Goal: Task Accomplishment & Management: Use online tool/utility

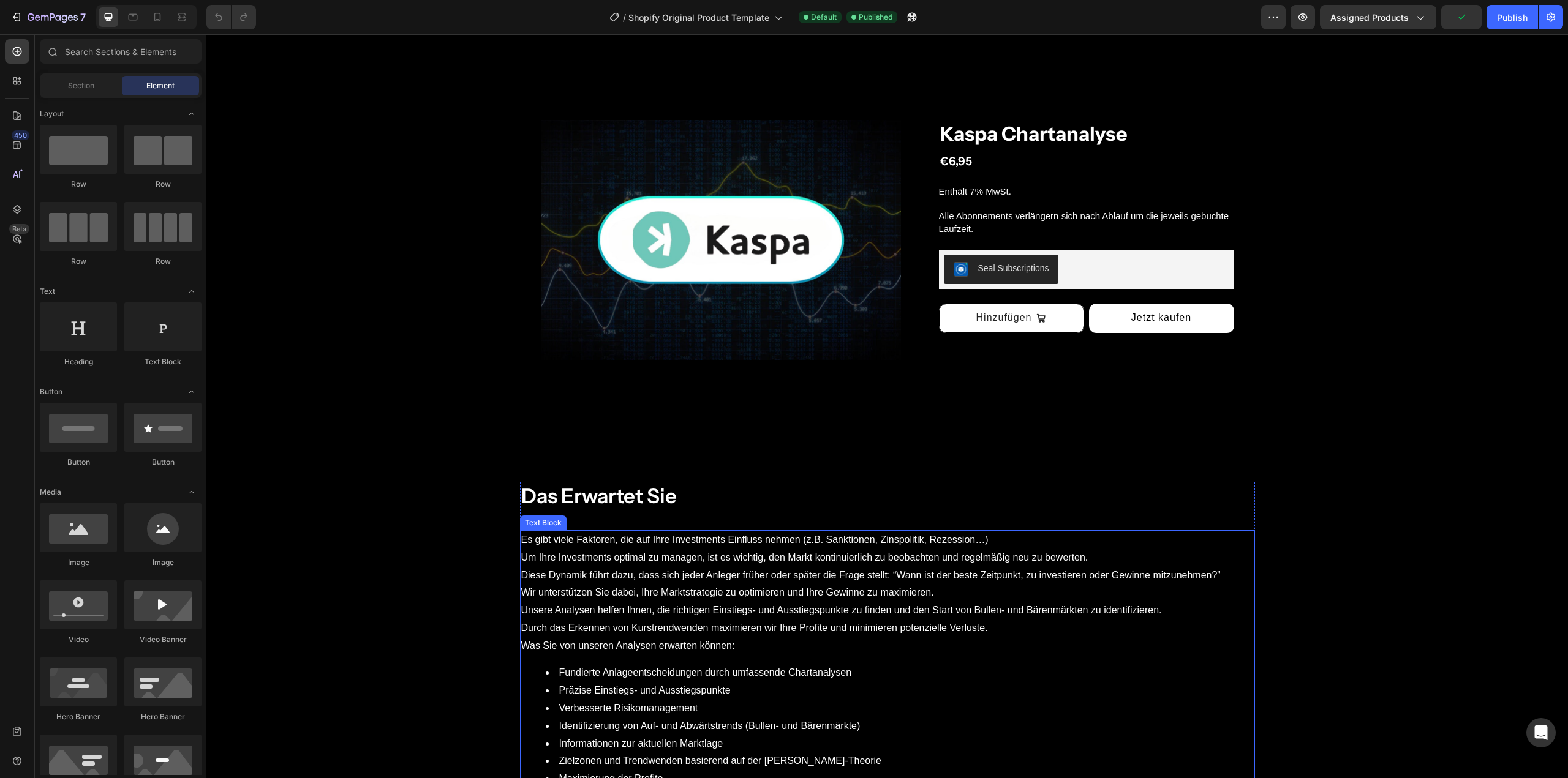
scroll to position [184, 0]
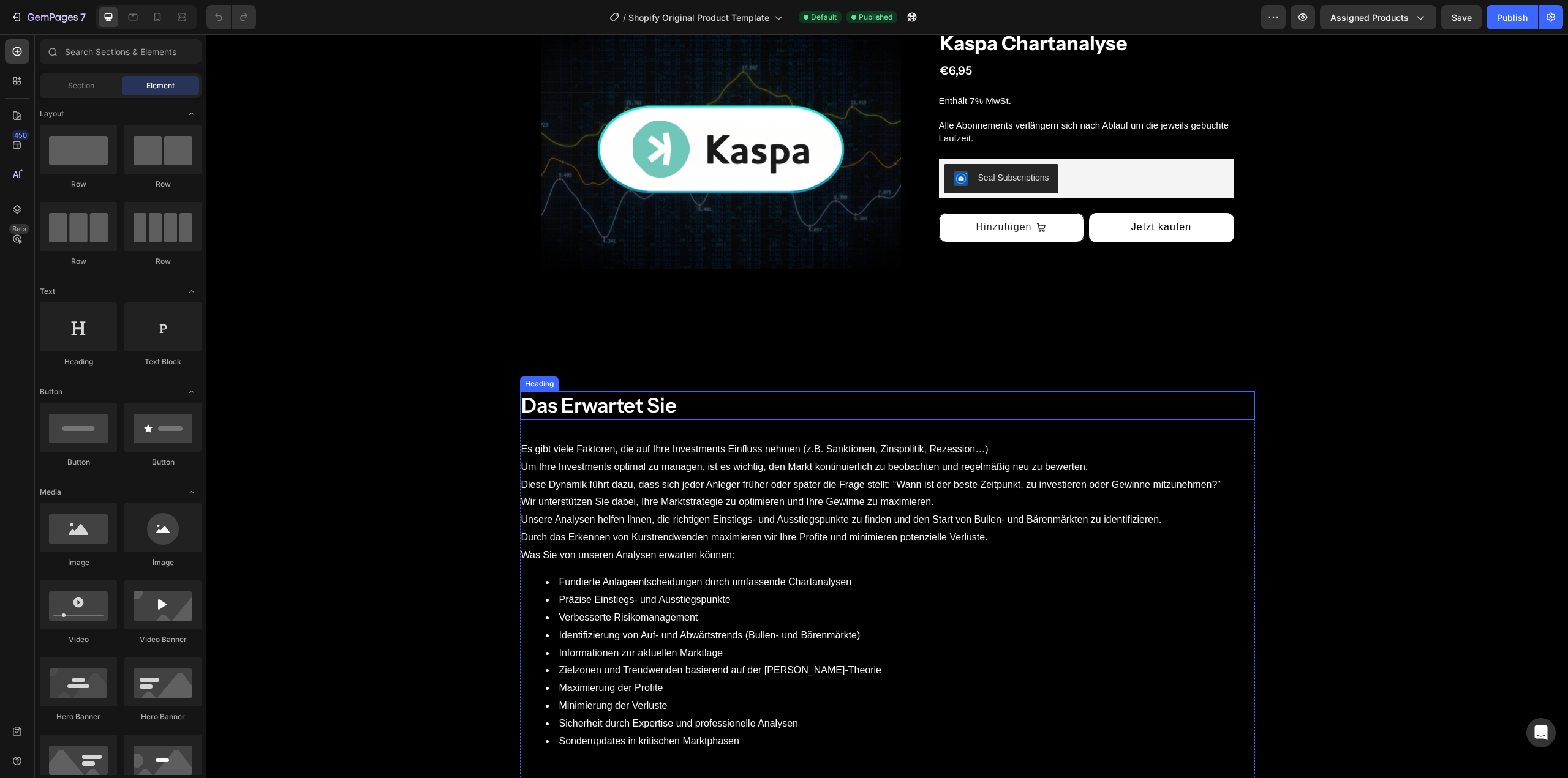
click at [663, 406] on h2 "Das Erwartet Sie" at bounding box center [887, 405] width 735 height 29
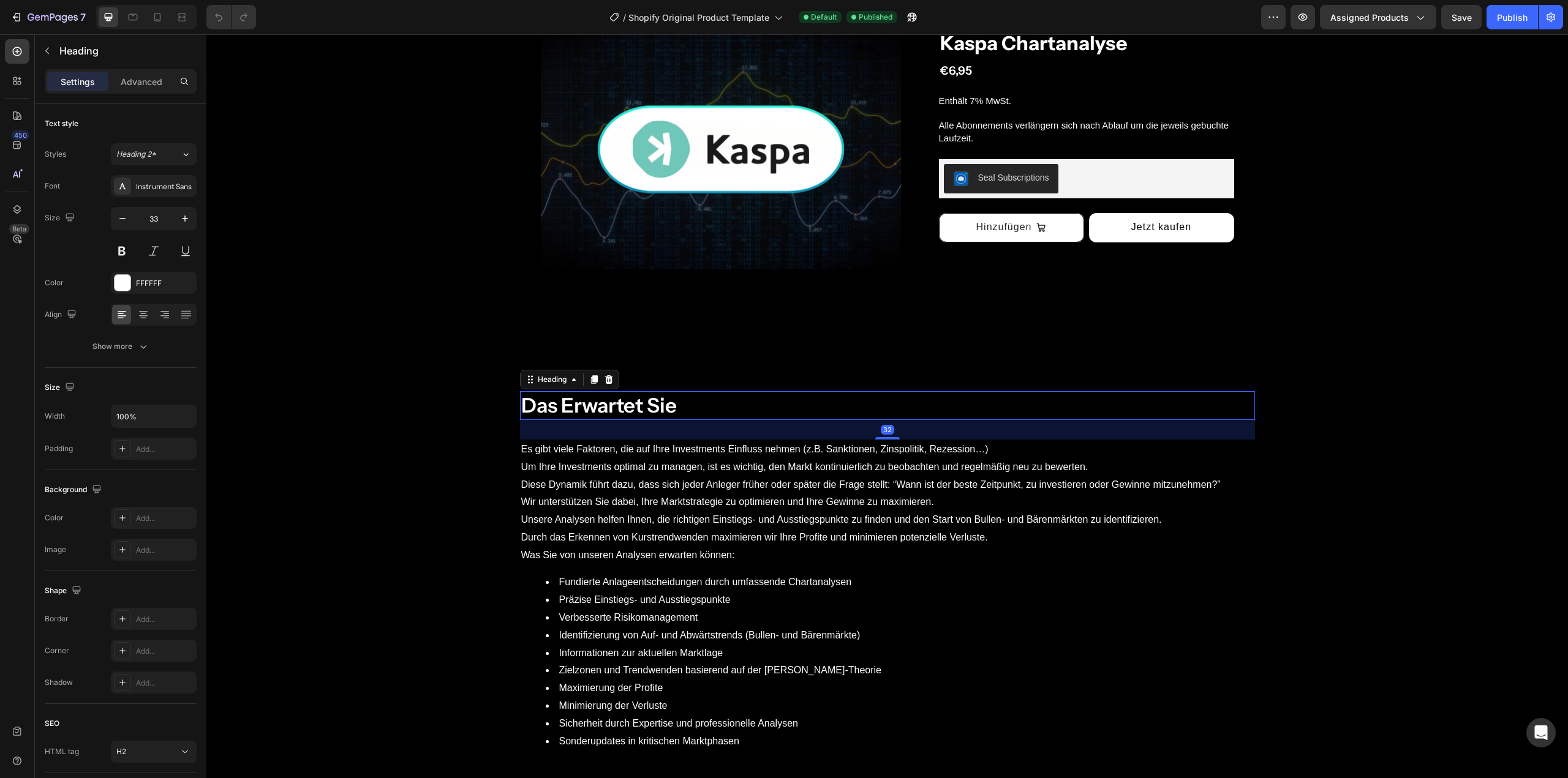
click at [658, 408] on h2 "Das Erwartet Sie" at bounding box center [887, 405] width 735 height 29
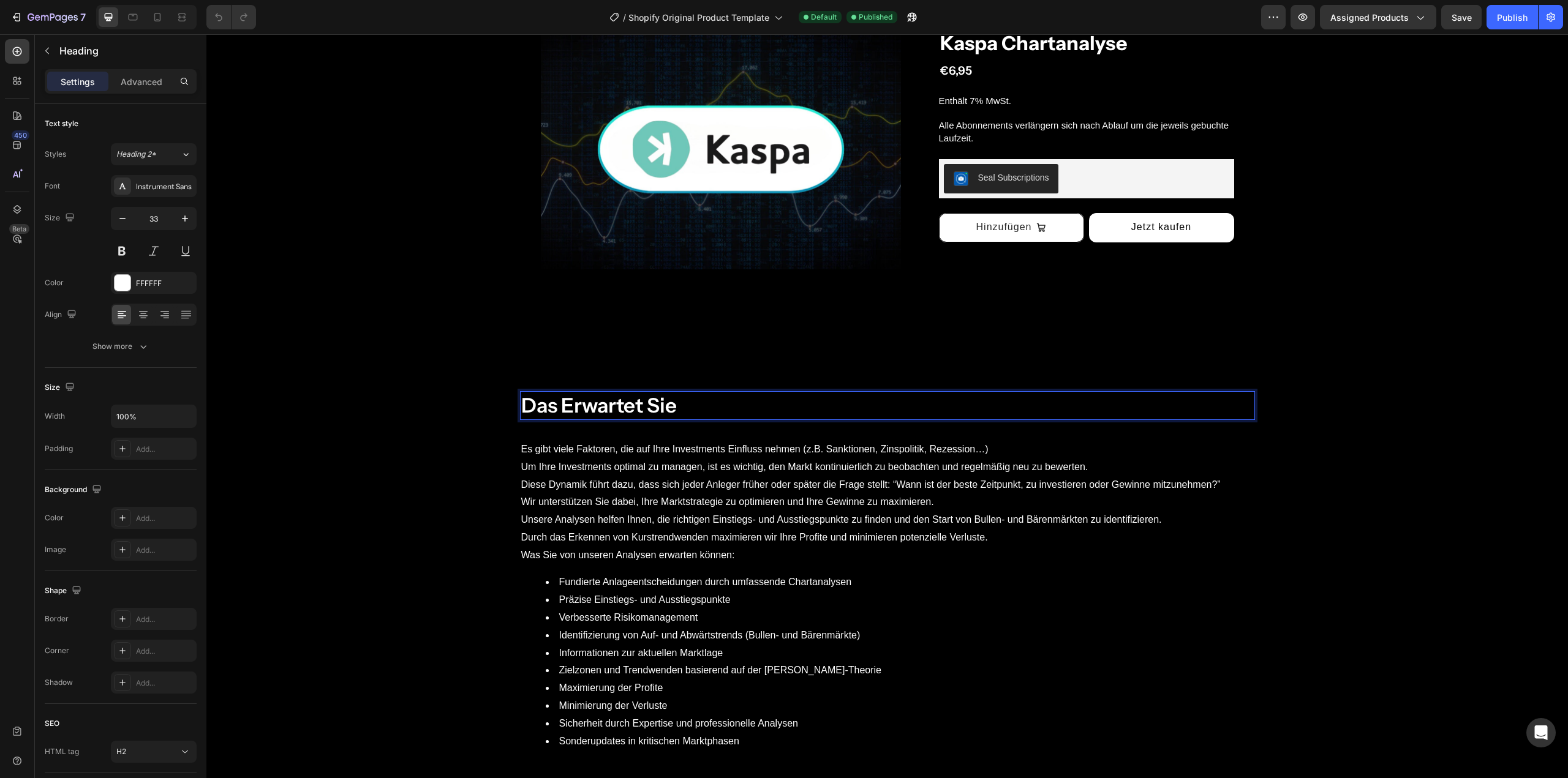
click at [657, 408] on p "Das Erwartet Sie" at bounding box center [888, 405] width 733 height 26
click at [648, 407] on p "Das Erwartet Sie" at bounding box center [888, 405] width 733 height 26
click at [626, 523] on p "Wir unterstützen Sie dabei, Ihre Marktstrategie zu optimieren und Ihre Gewinne …" at bounding box center [888, 511] width 733 height 35
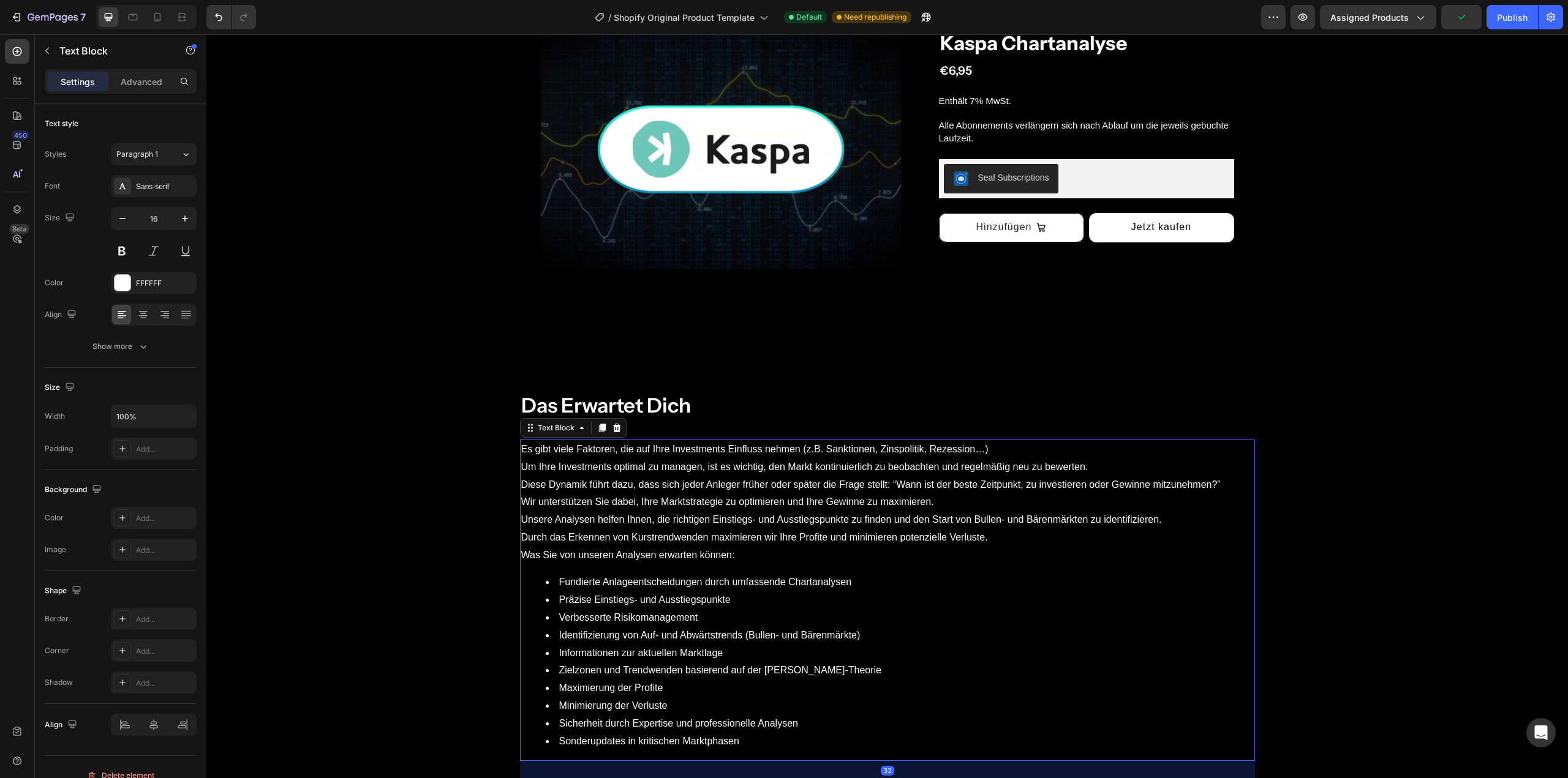
click at [627, 520] on p "Wir unterstützen Sie dabei, Ihre Marktstrategie zu optimieren und Ihre Gewinne …" at bounding box center [888, 511] width 733 height 35
click at [546, 556] on p "Was Sie von unseren Analysen erwarten können:" at bounding box center [888, 555] width 733 height 18
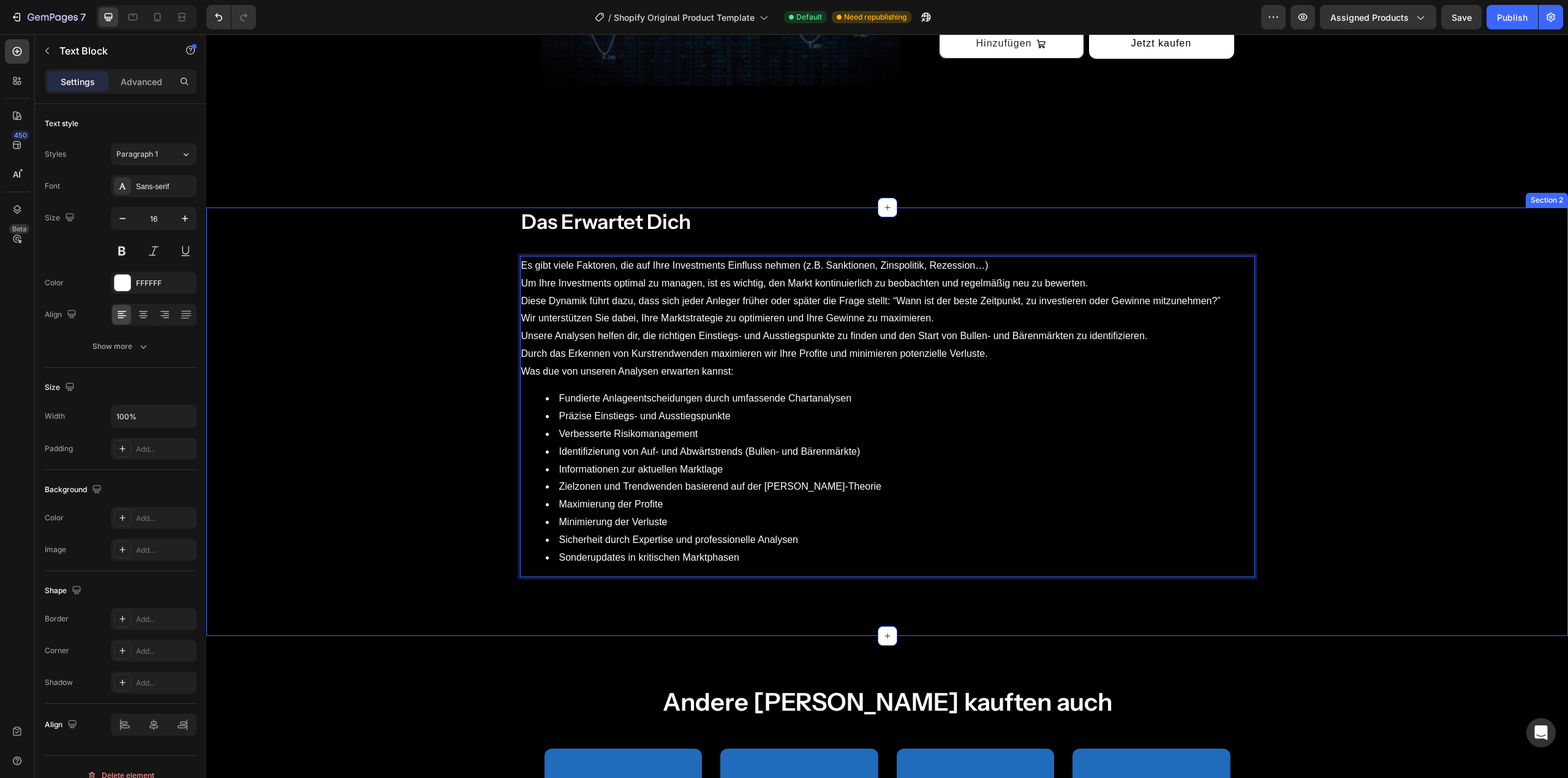
scroll to position [61, 0]
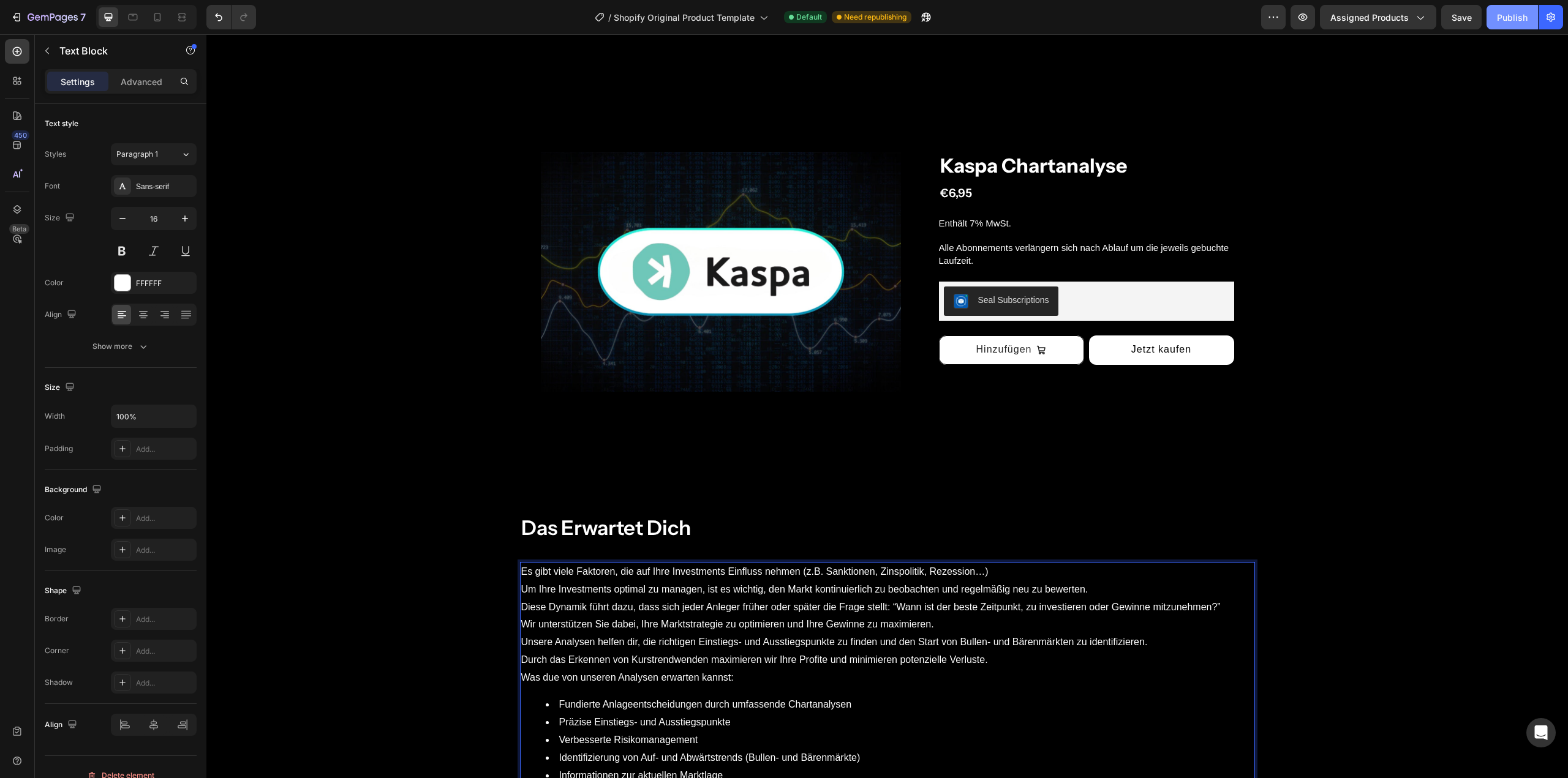
click at [1520, 20] on div "Publish" at bounding box center [1512, 18] width 31 height 13
click at [19, 80] on icon at bounding box center [17, 80] width 12 height 12
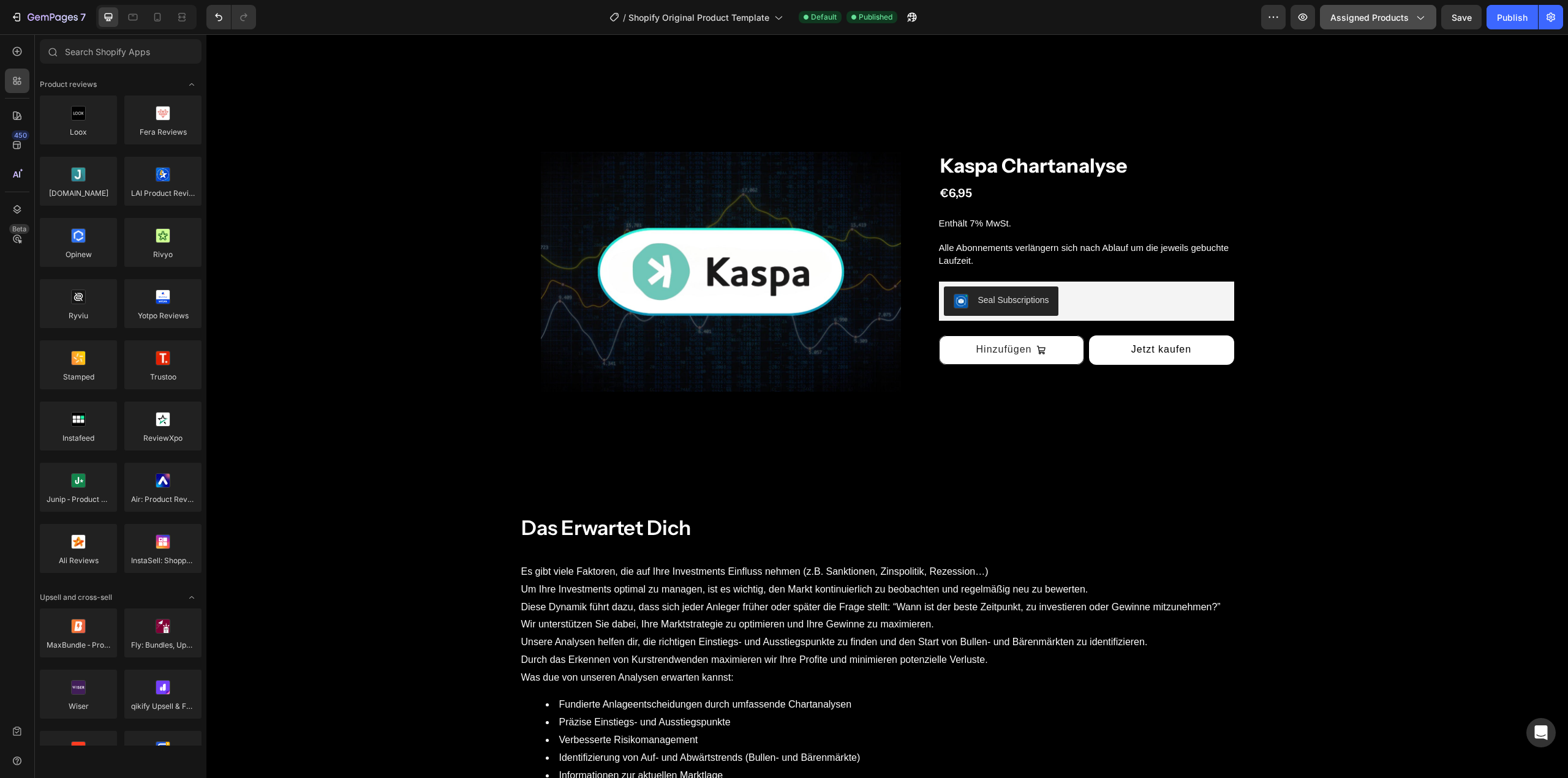
click at [1424, 17] on icon "button" at bounding box center [1419, 17] width 12 height 12
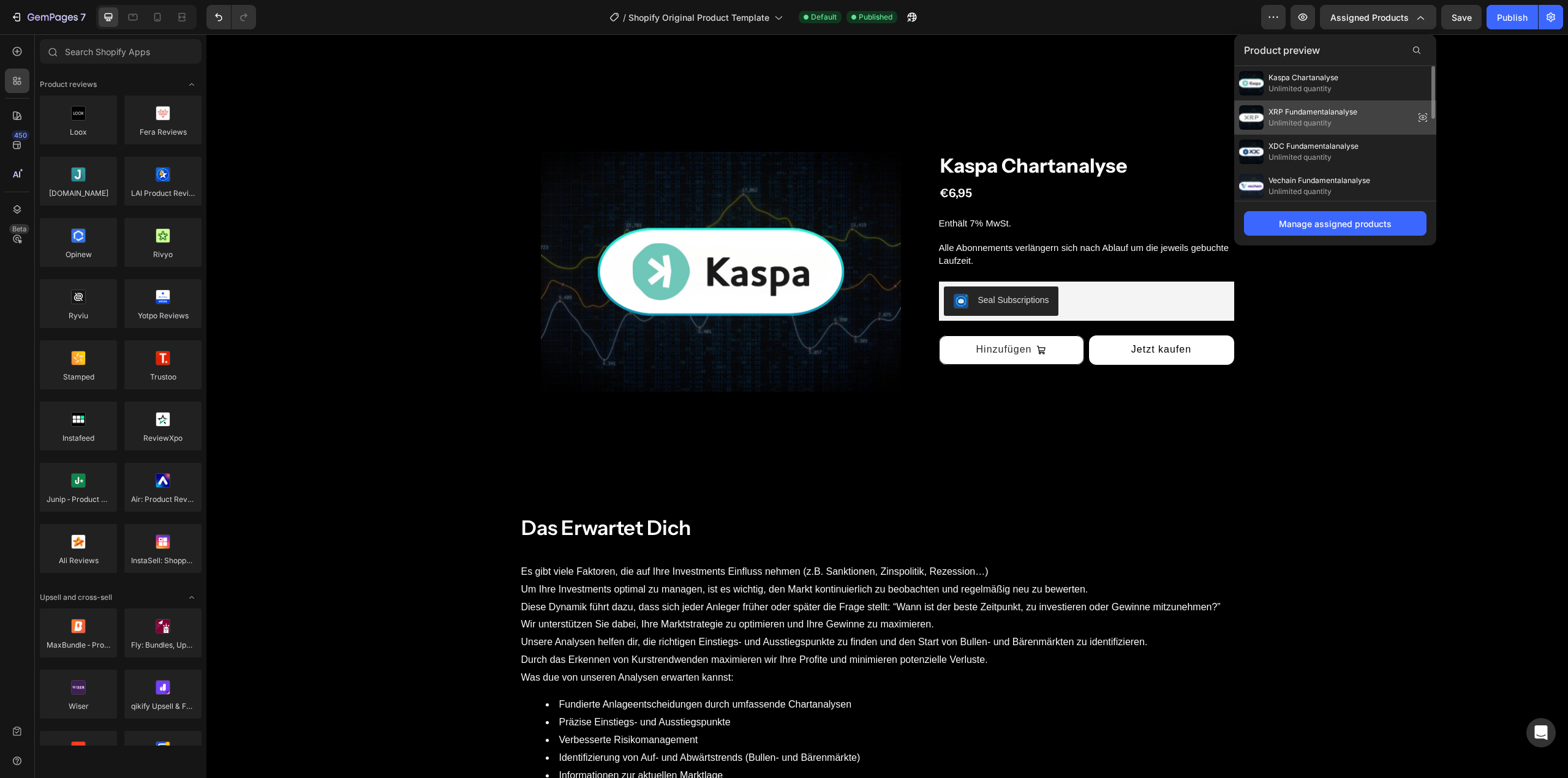
click at [1338, 110] on span "XRP Fundamentalanalyse" at bounding box center [1313, 112] width 89 height 11
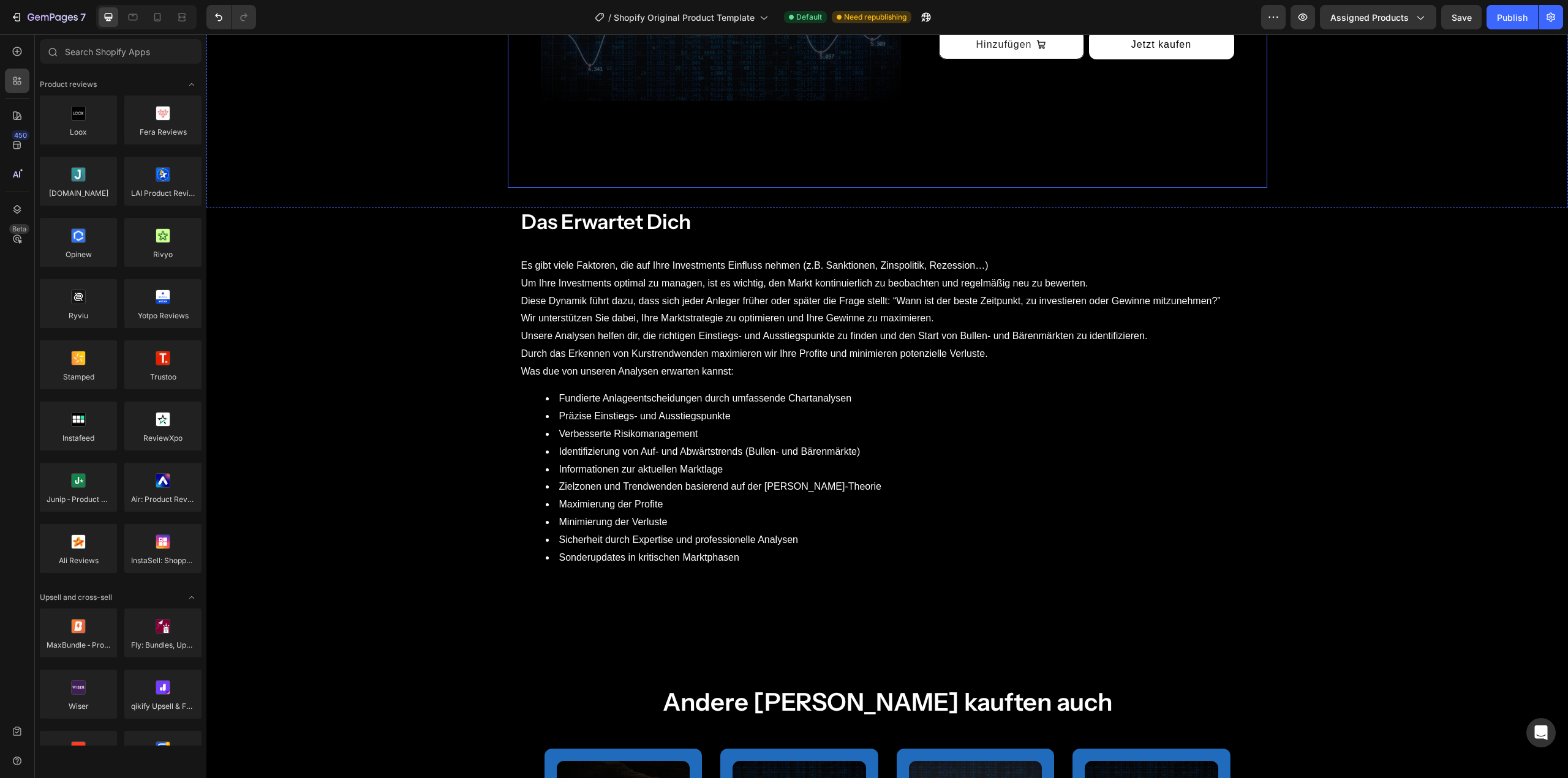
scroll to position [796, 0]
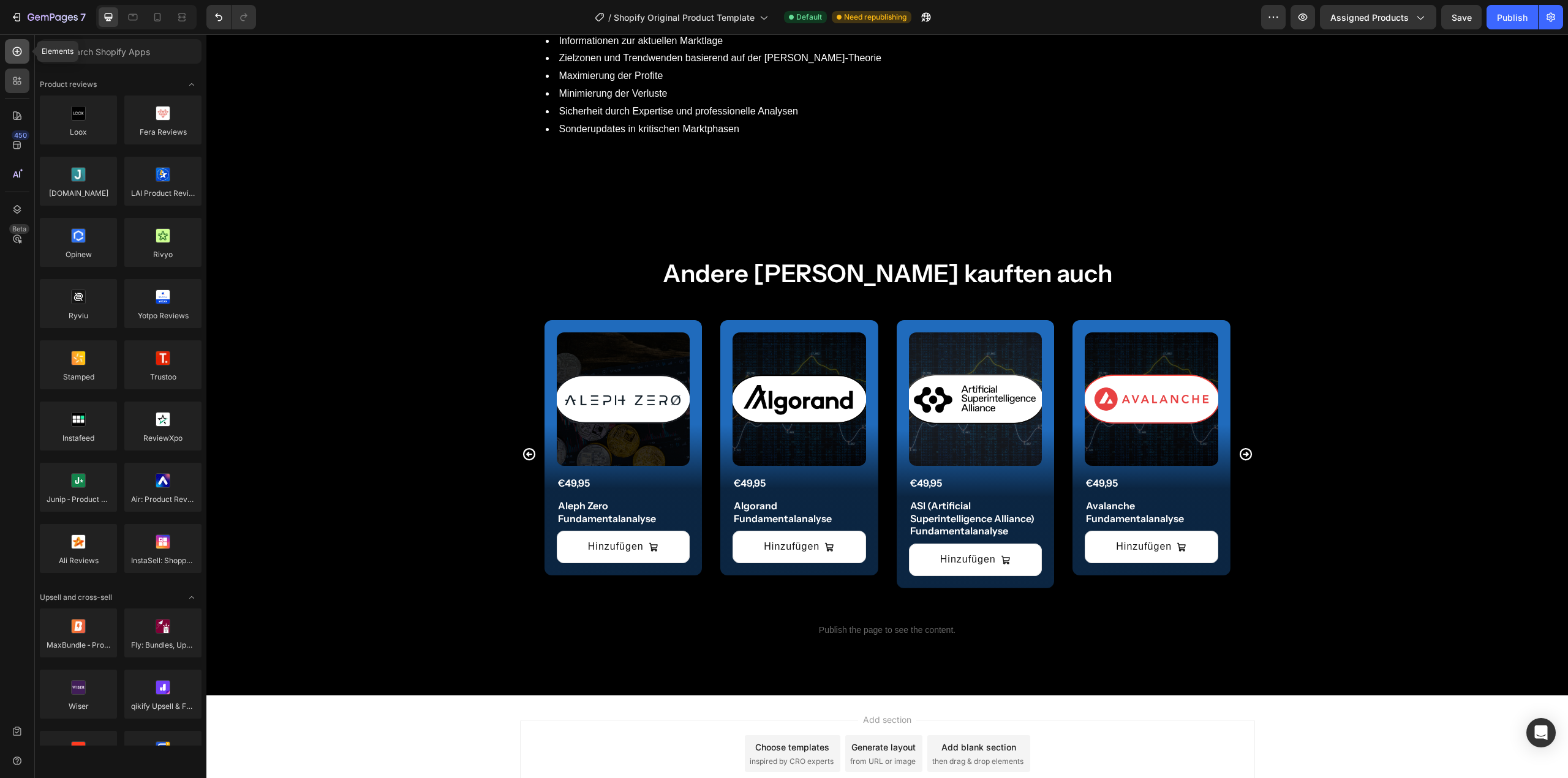
click at [19, 55] on icon at bounding box center [18, 52] width 9 height 9
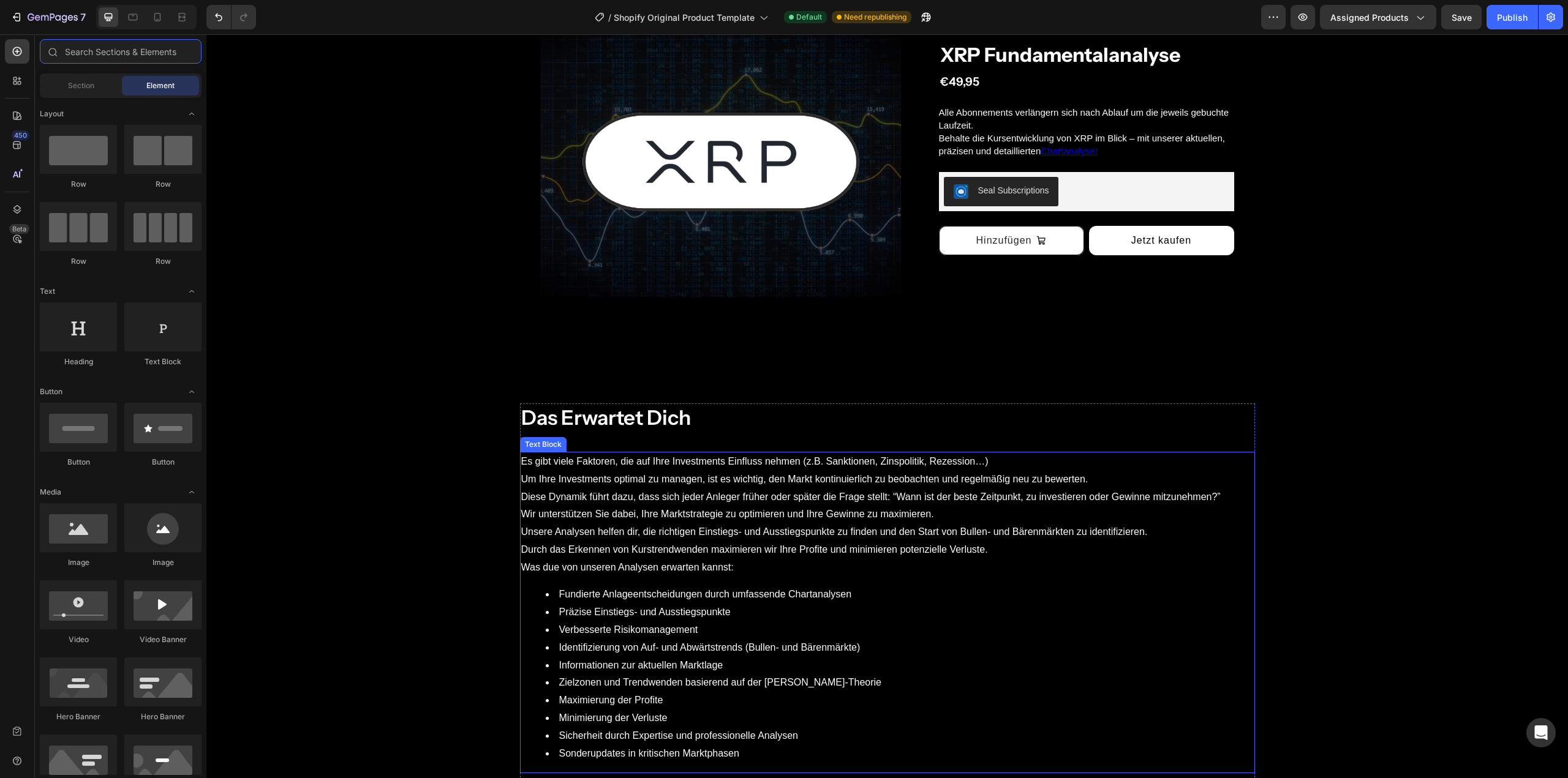
scroll to position [0, 0]
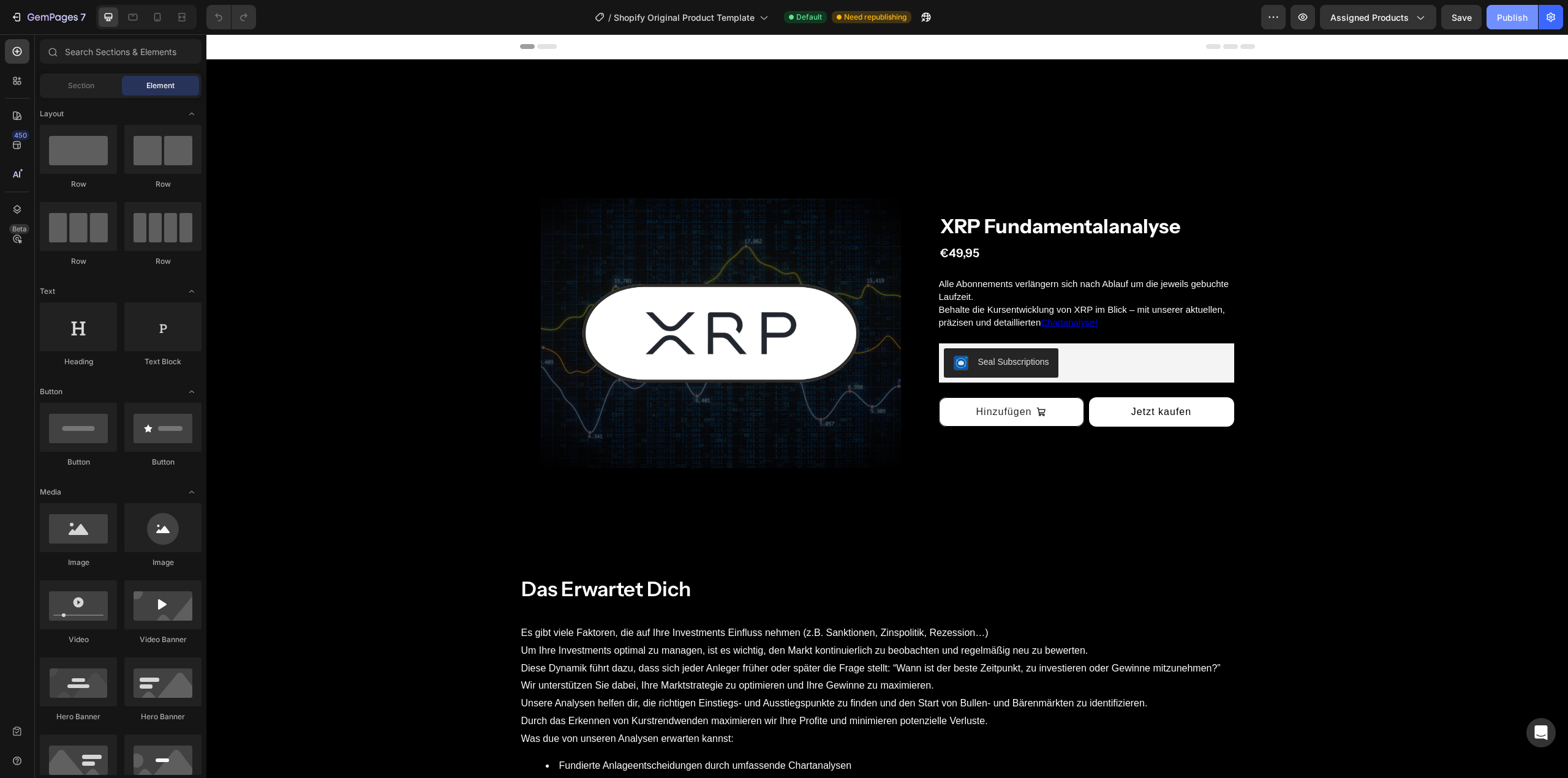
click at [1508, 21] on div "Publish" at bounding box center [1512, 18] width 31 height 13
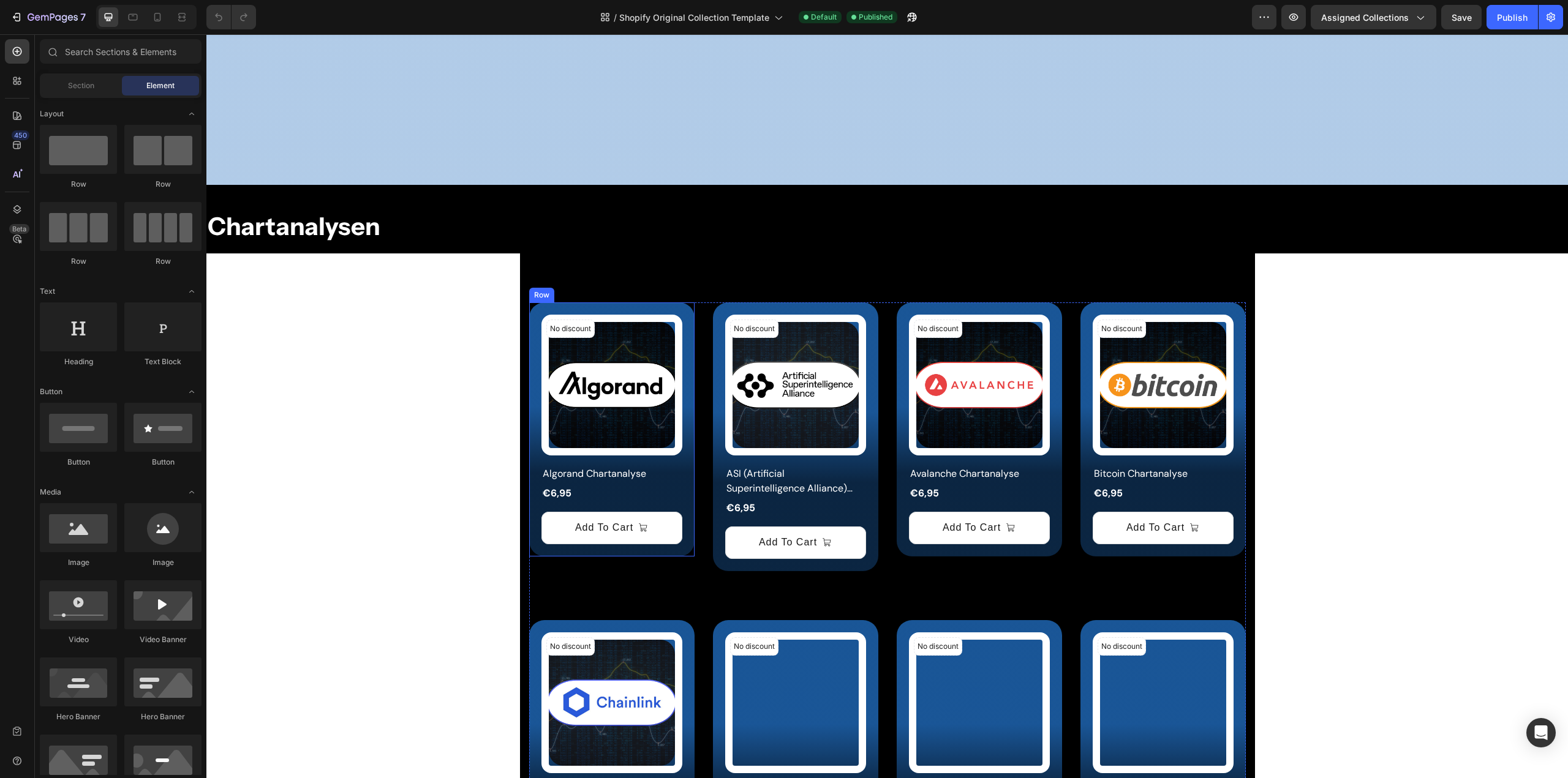
scroll to position [367, 0]
